Goal: Information Seeking & Learning: Find specific fact

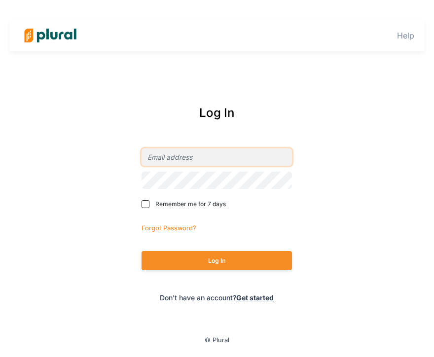
type input "[PERSON_NAME][EMAIL_ADDRESS][PERSON_NAME][DOMAIN_NAME]"
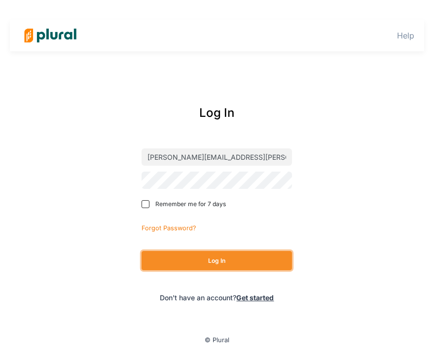
click at [209, 266] on button "Log In" at bounding box center [217, 260] width 151 height 19
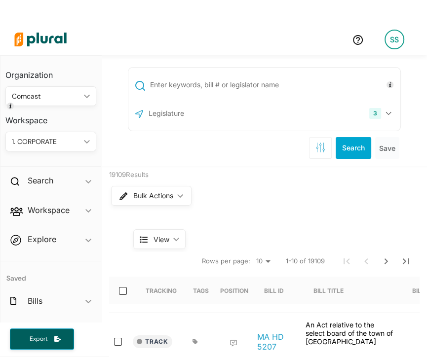
click at [265, 93] on input "text" at bounding box center [273, 85] width 249 height 19
type input "c"
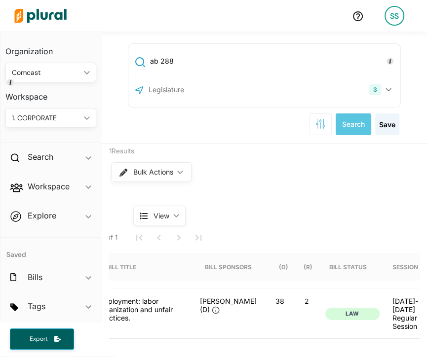
click at [207, 55] on input "ab 288" at bounding box center [273, 61] width 249 height 19
type input "sb 53"
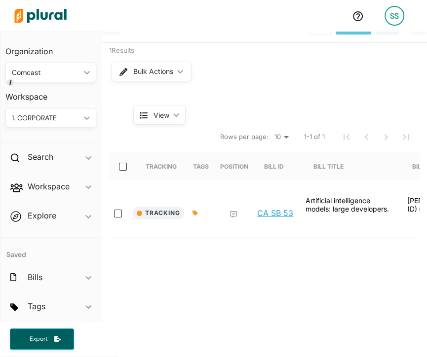
click at [264, 218] on link "CA SB 53" at bounding box center [275, 213] width 36 height 10
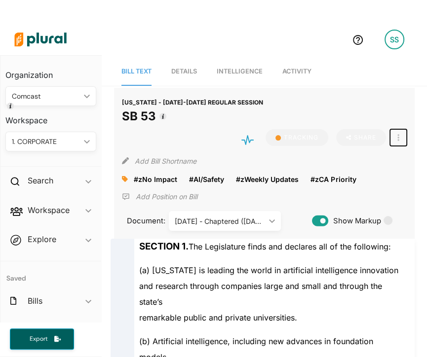
click at [396, 136] on button "button" at bounding box center [398, 137] width 17 height 17
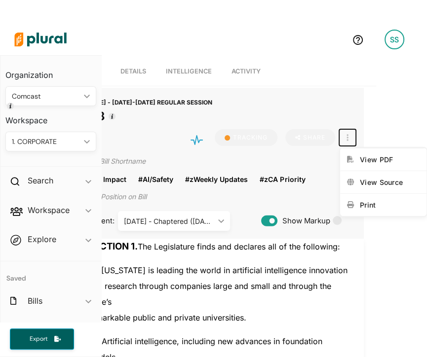
scroll to position [0, 51]
click at [361, 184] on div "View Source" at bounding box center [390, 182] width 60 height 8
